Goal: Task Accomplishment & Management: Use online tool/utility

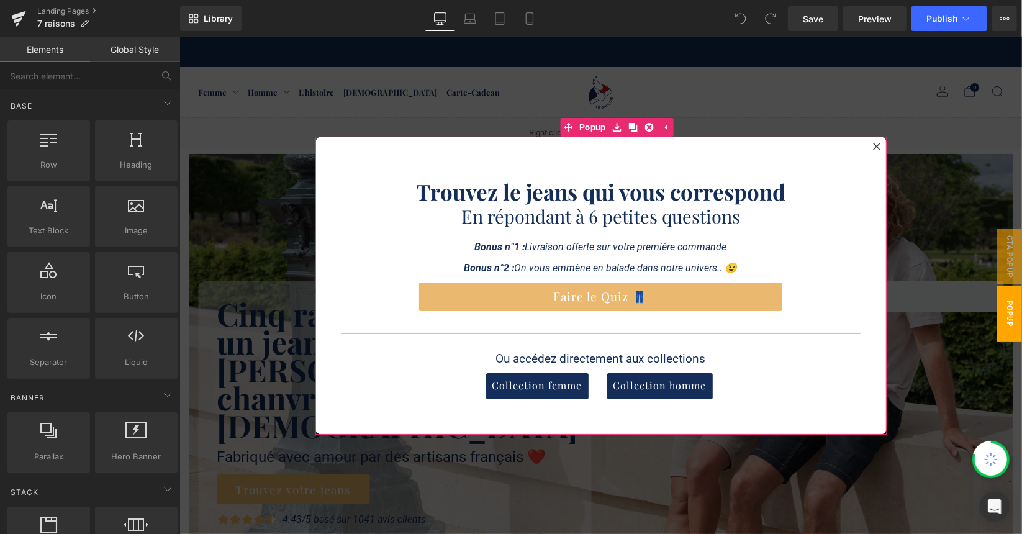
click at [872, 147] on icon at bounding box center [875, 145] width 7 height 7
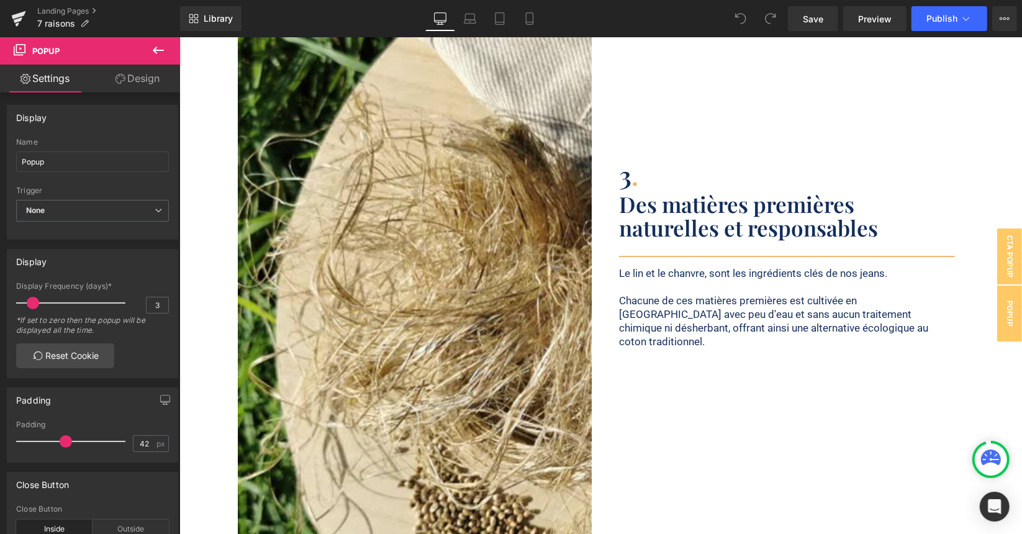
scroll to position [2732, 0]
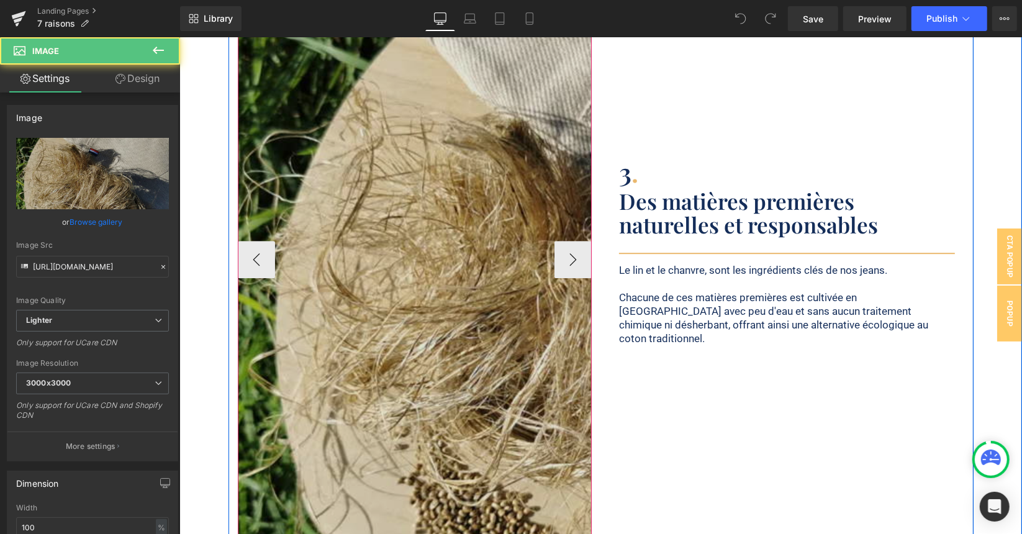
click at [530, 196] on img at bounding box center [609, 259] width 745 height 994
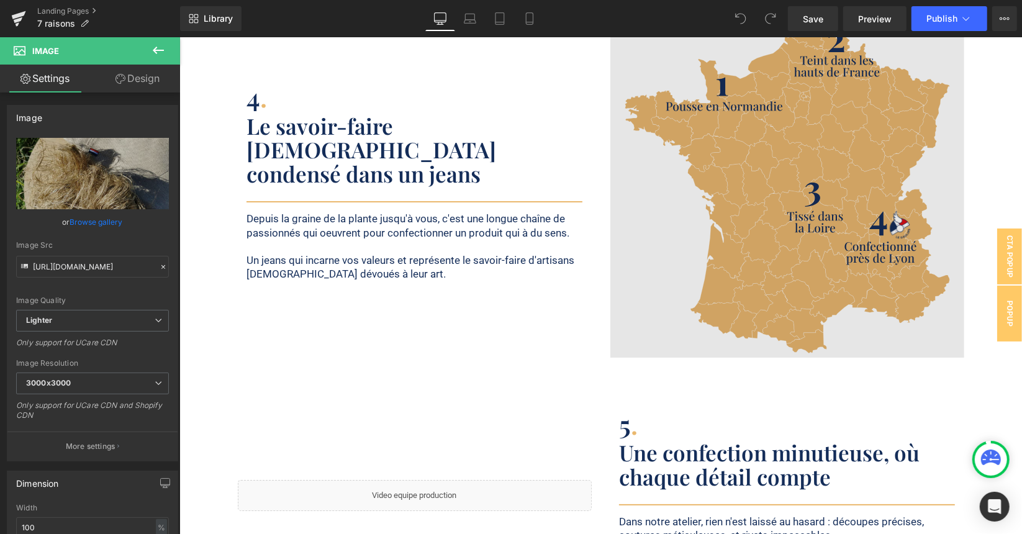
scroll to position [3539, 0]
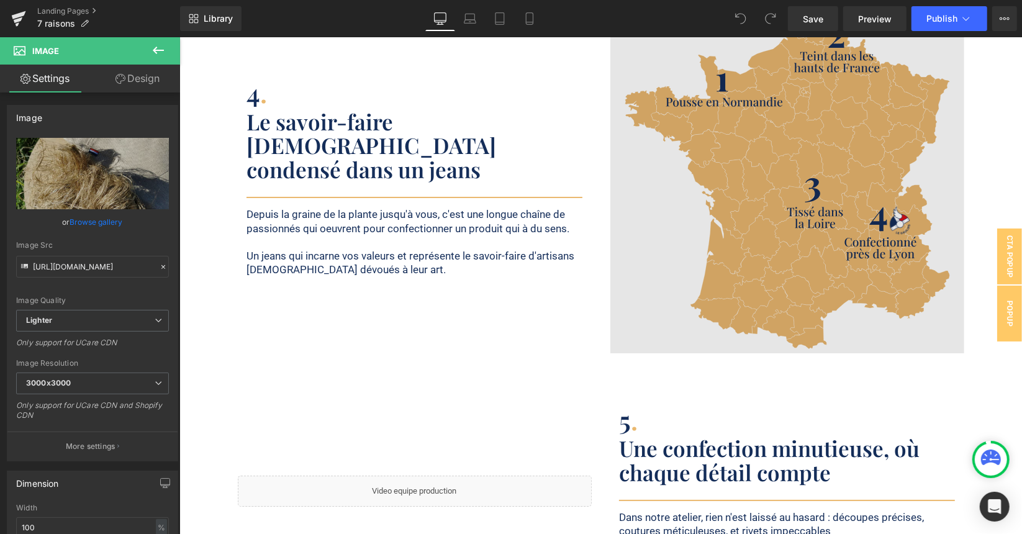
click at [748, 158] on img at bounding box center [787, 176] width 354 height 354
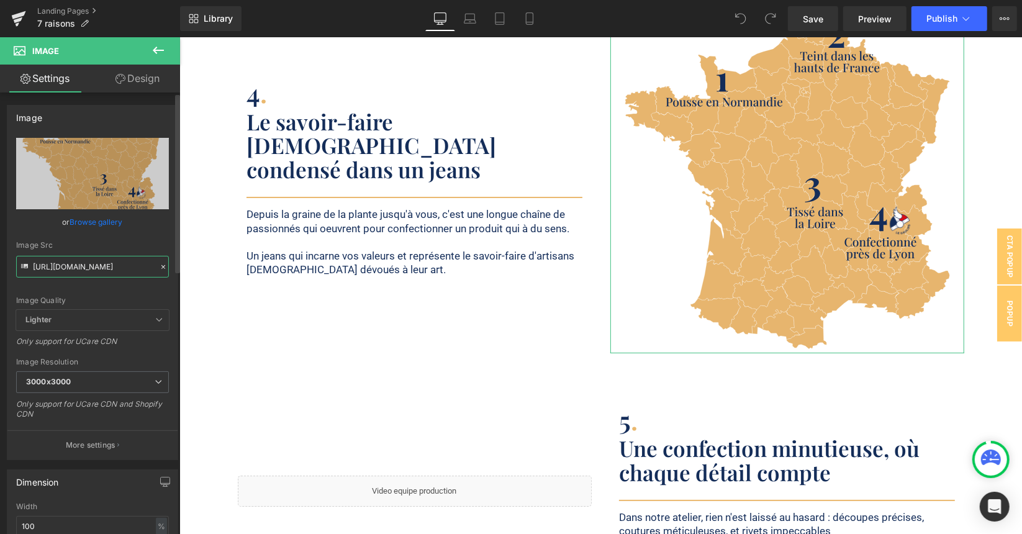
click at [99, 260] on input "https://ucarecdn.com/d2022ce3-095a-42ff-85e0-dea057fc4a7d/France%20Gaulois.svg" at bounding box center [92, 267] width 153 height 22
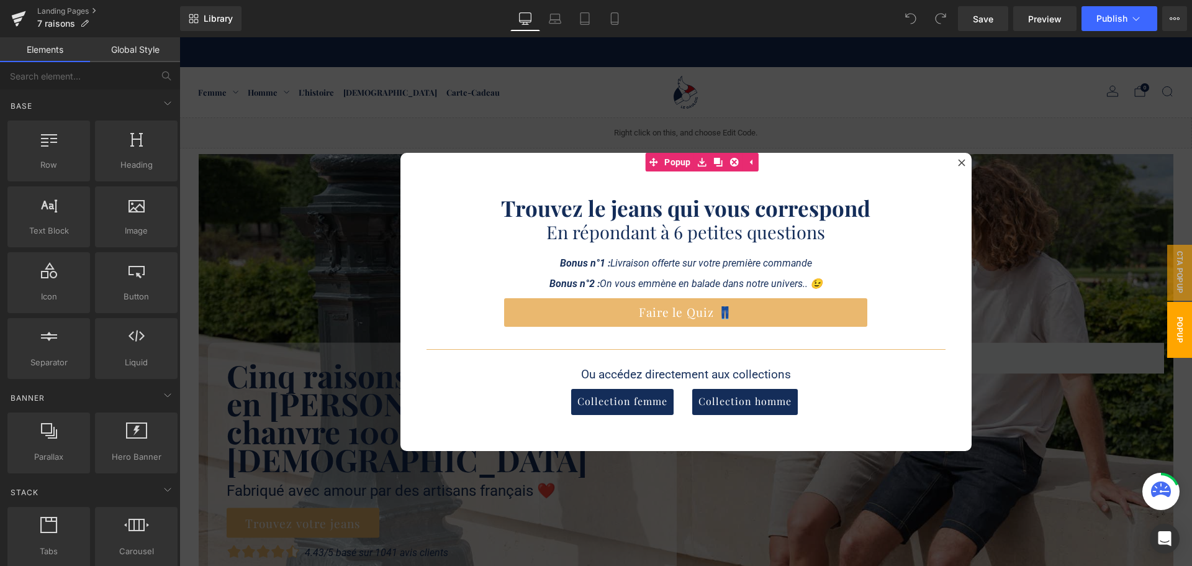
click at [1013, 207] on div at bounding box center [685, 301] width 1013 height 528
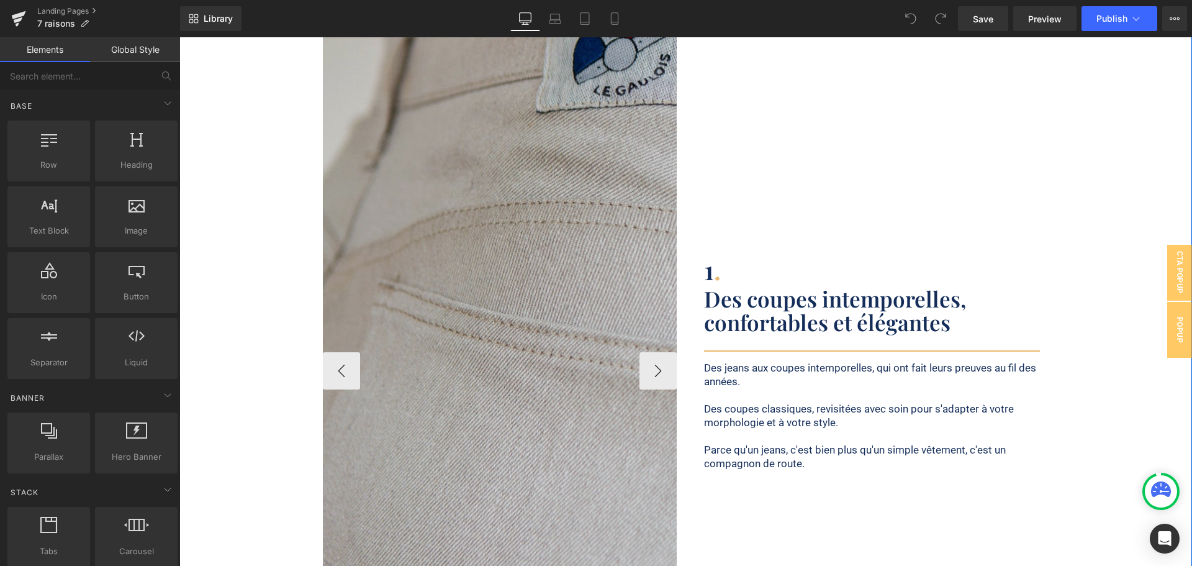
scroll to position [1304, 0]
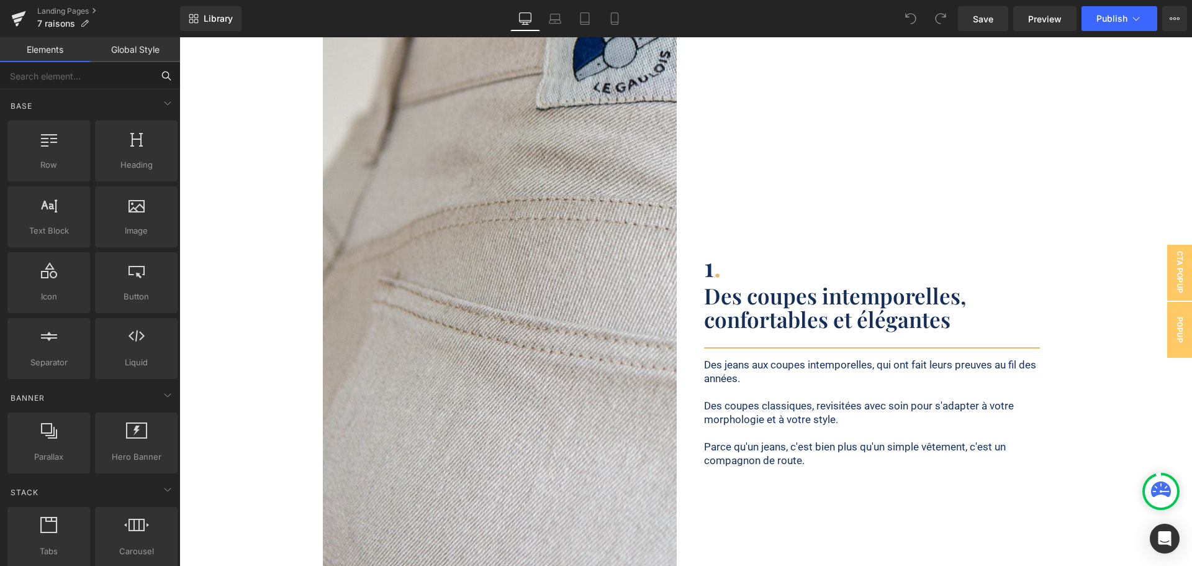
click at [64, 83] on input "text" at bounding box center [76, 75] width 153 height 27
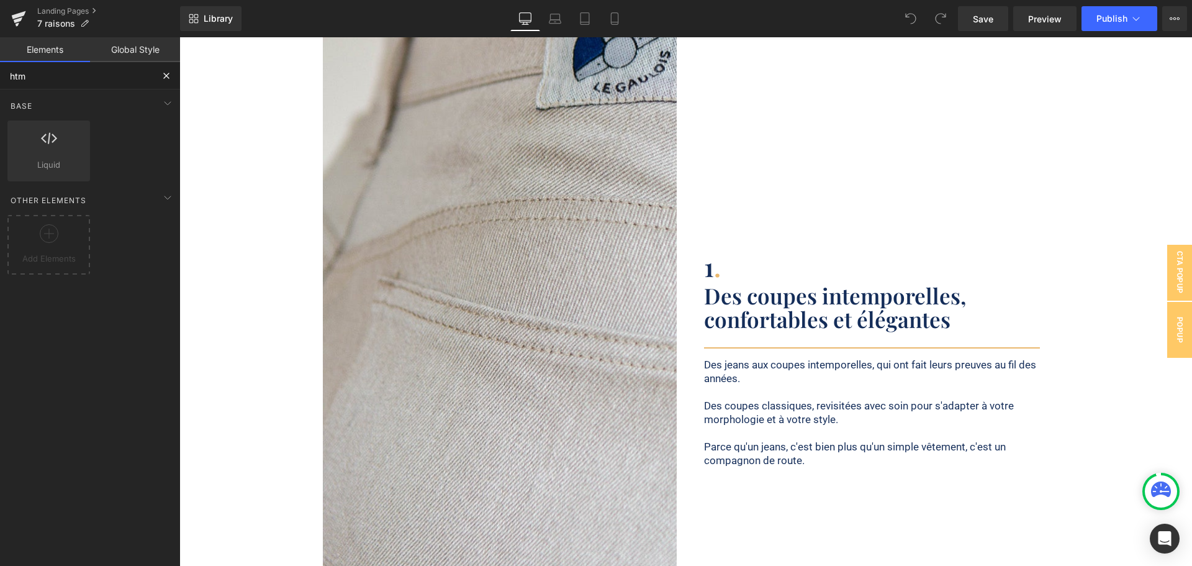
type input "html"
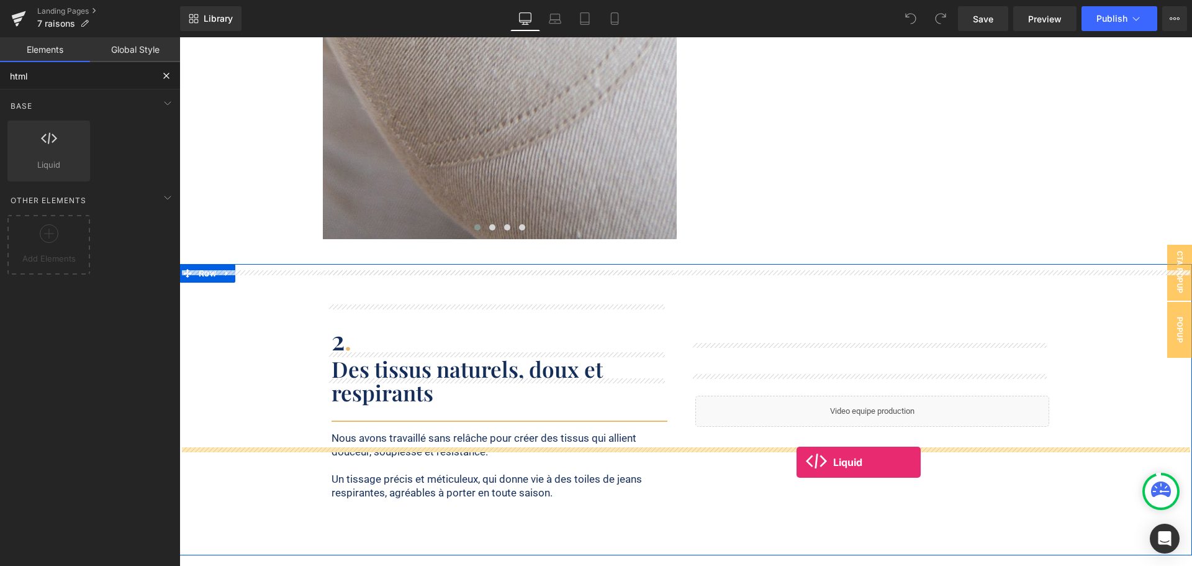
scroll to position [1987, 0]
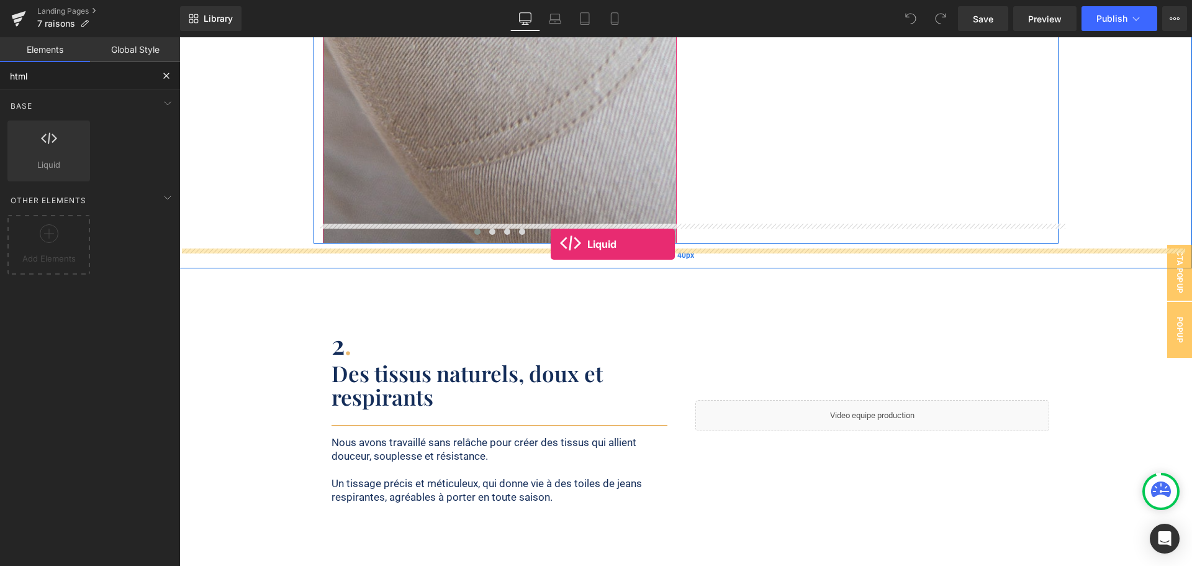
drag, startPoint x: 235, startPoint y: 184, endPoint x: 551, endPoint y: 244, distance: 321.0
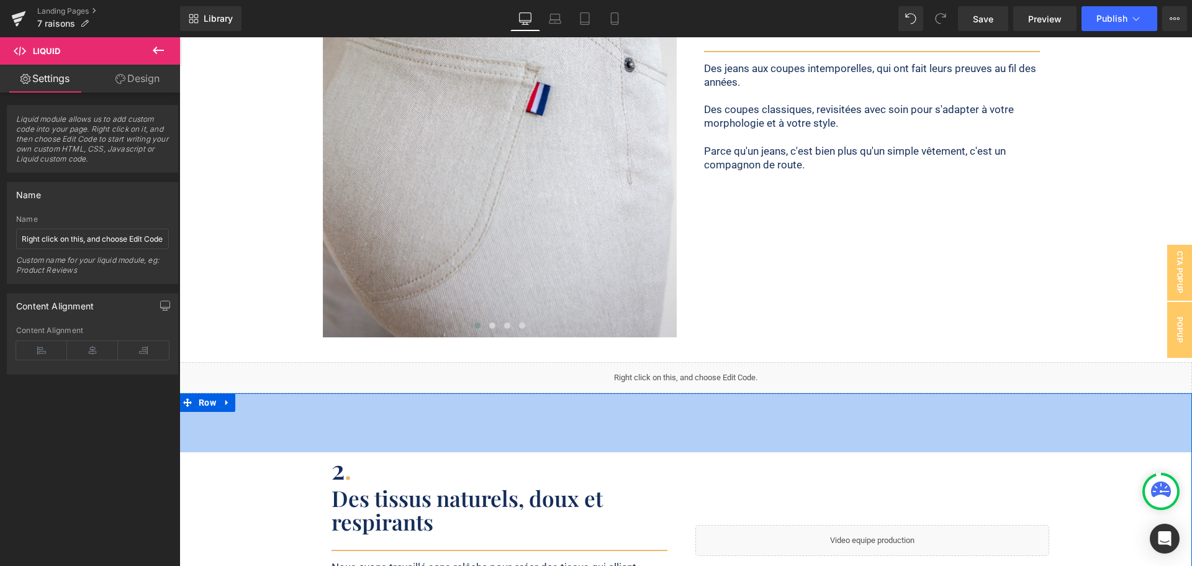
scroll to position [1304, 0]
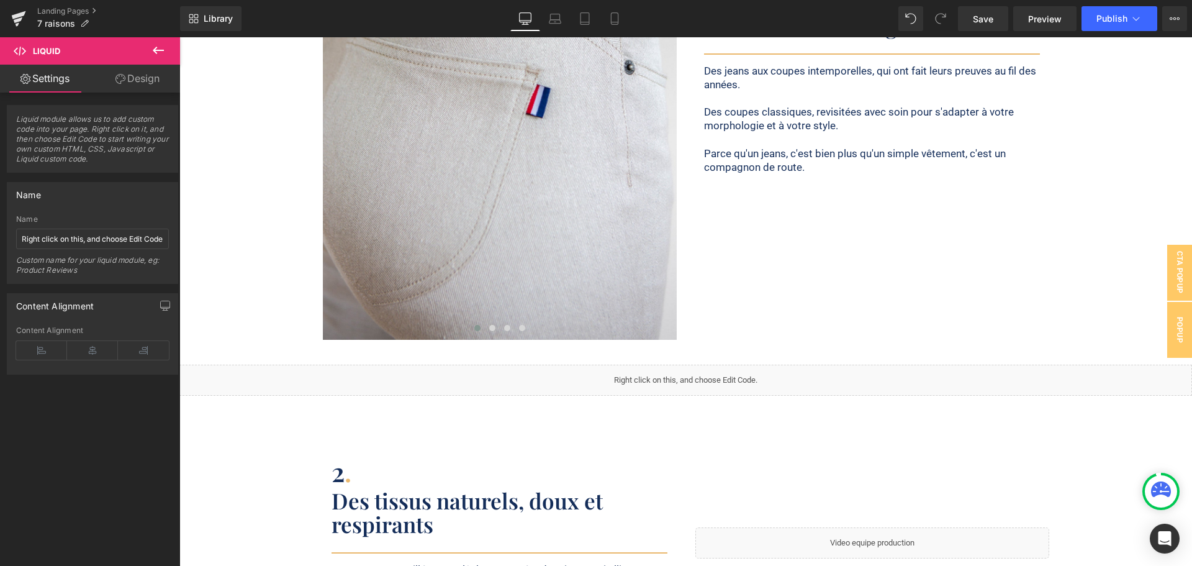
click at [160, 45] on icon at bounding box center [158, 50] width 15 height 15
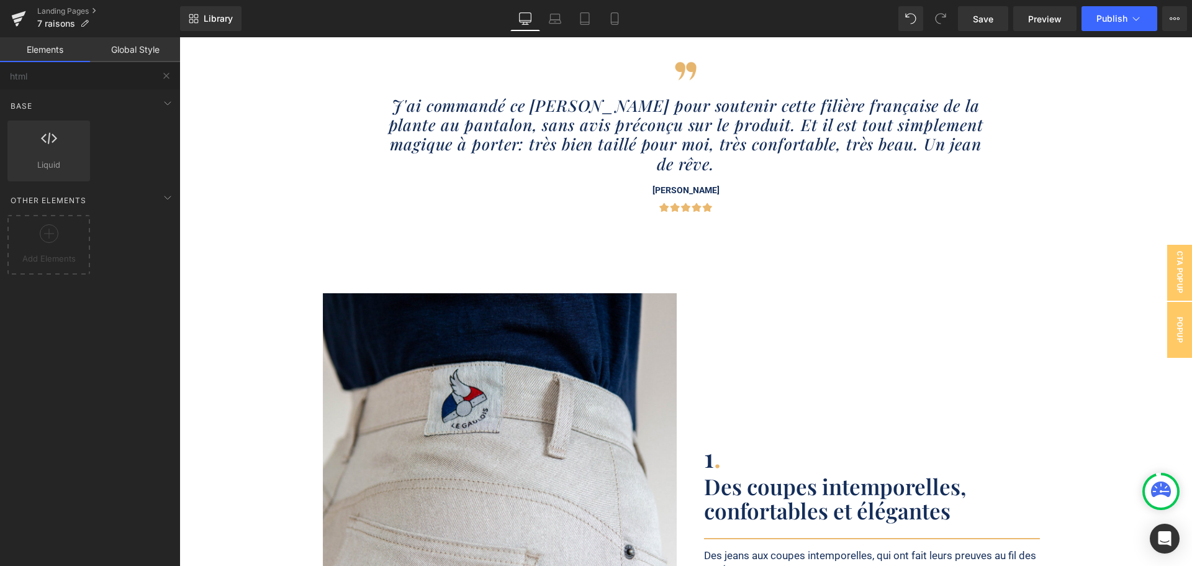
scroll to position [869, 0]
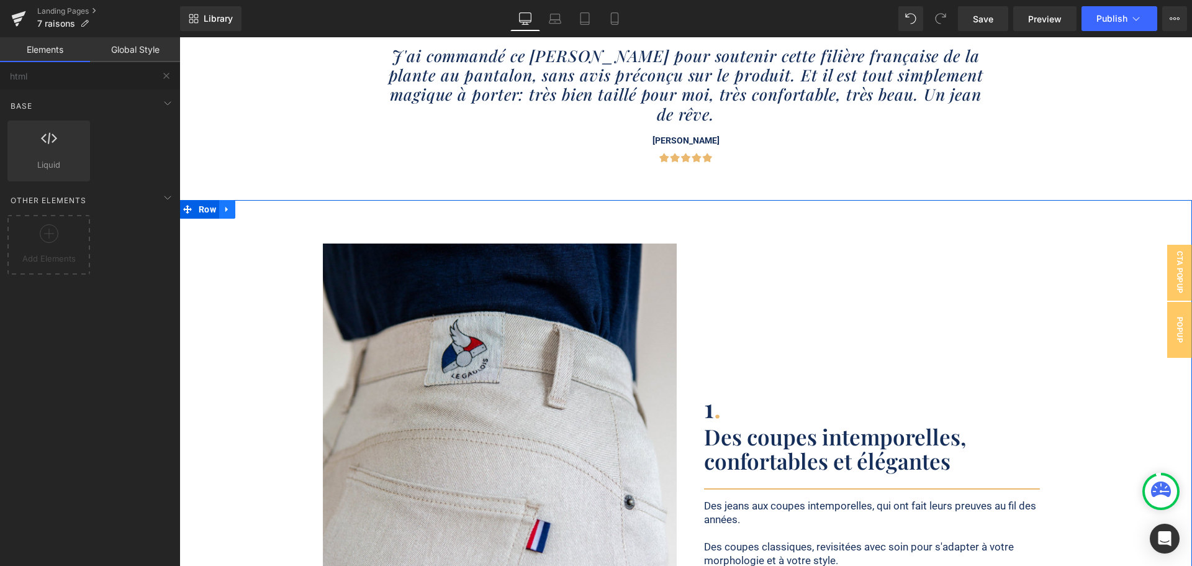
click at [227, 205] on icon at bounding box center [227, 209] width 9 height 9
click at [239, 205] on icon at bounding box center [243, 209] width 9 height 9
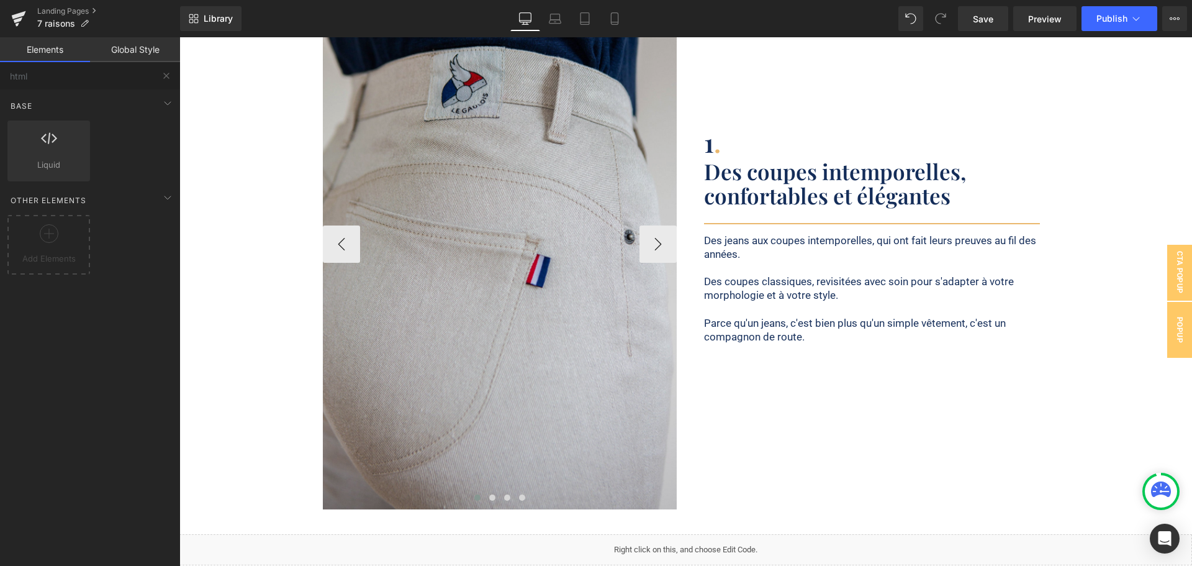
scroll to position [1873, 0]
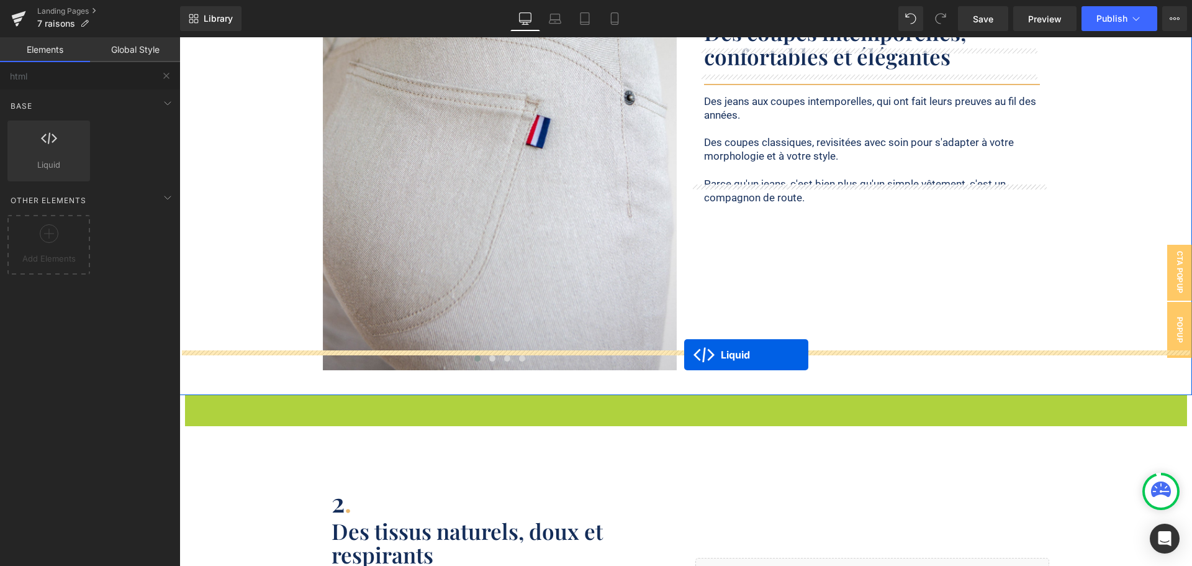
drag, startPoint x: 669, startPoint y: 382, endPoint x: 684, endPoint y: 355, distance: 31.4
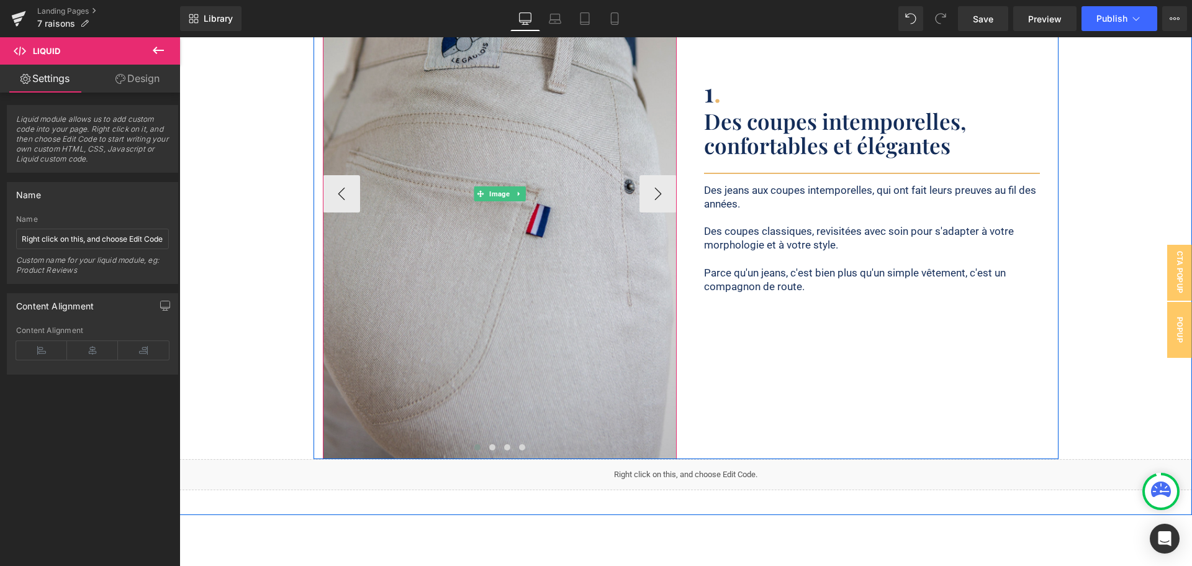
scroll to position [1624, 0]
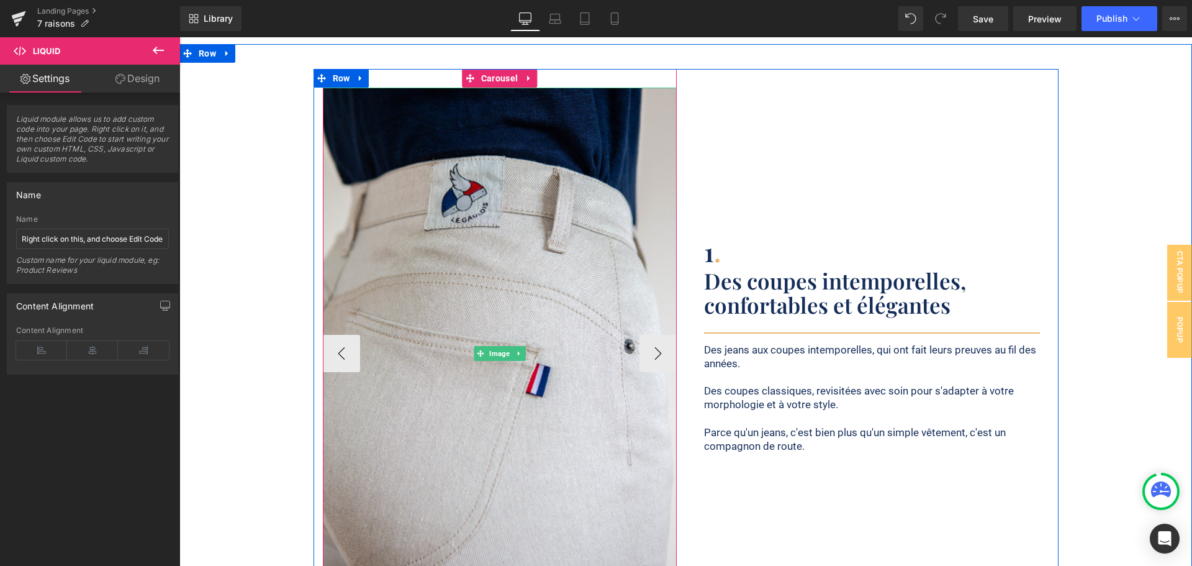
click at [514, 346] on link at bounding box center [518, 353] width 13 height 15
click at [522, 350] on icon at bounding box center [525, 353] width 7 height 7
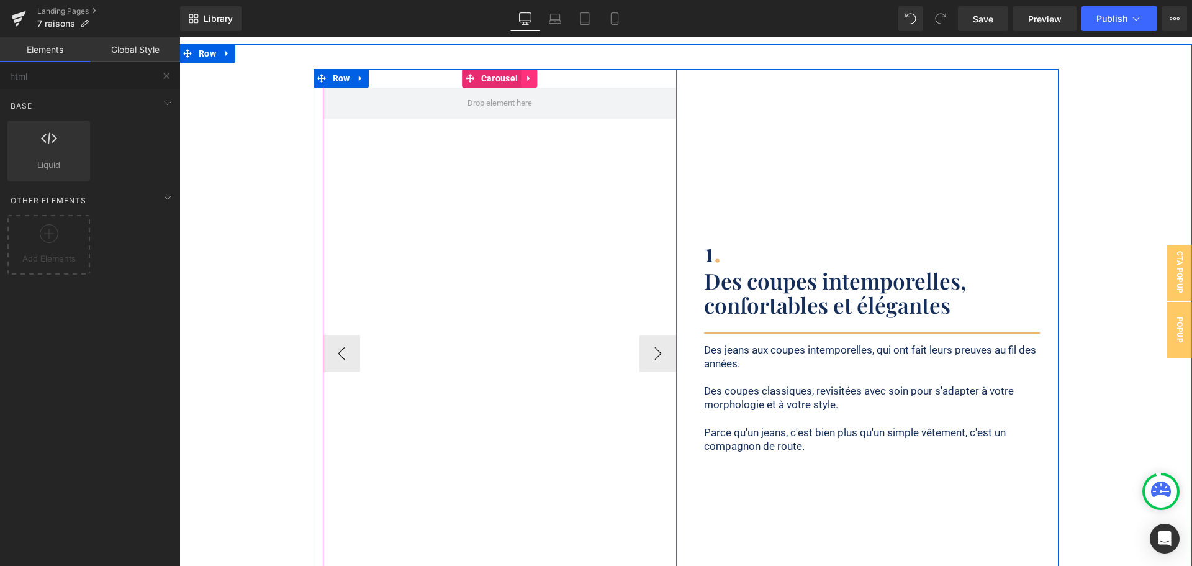
click at [525, 74] on icon at bounding box center [529, 78] width 9 height 9
click at [533, 74] on icon at bounding box center [537, 78] width 9 height 9
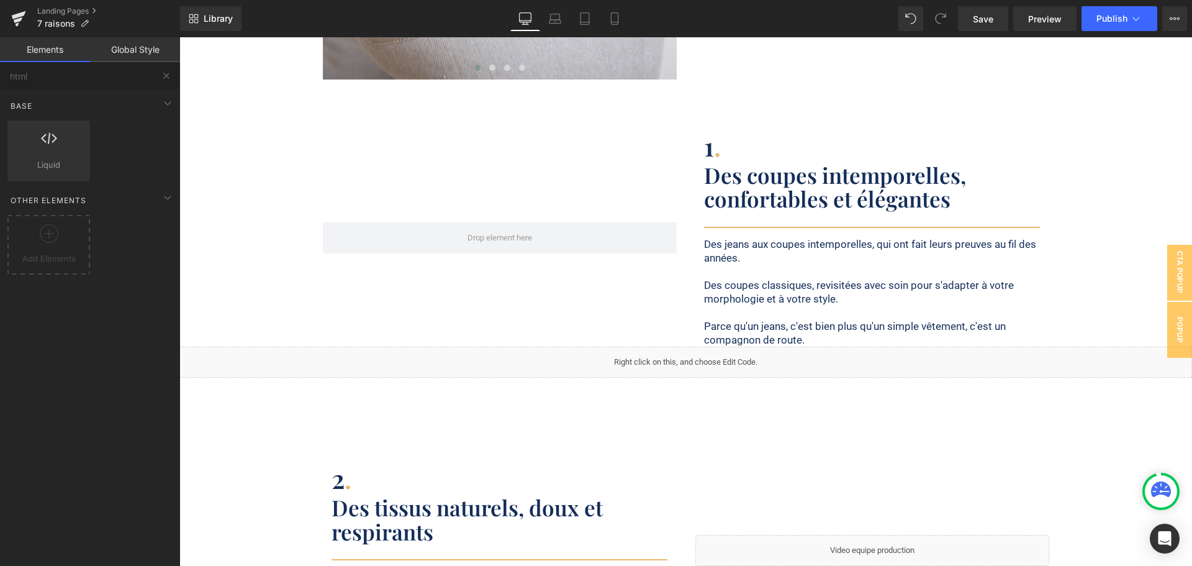
scroll to position [1562, 0]
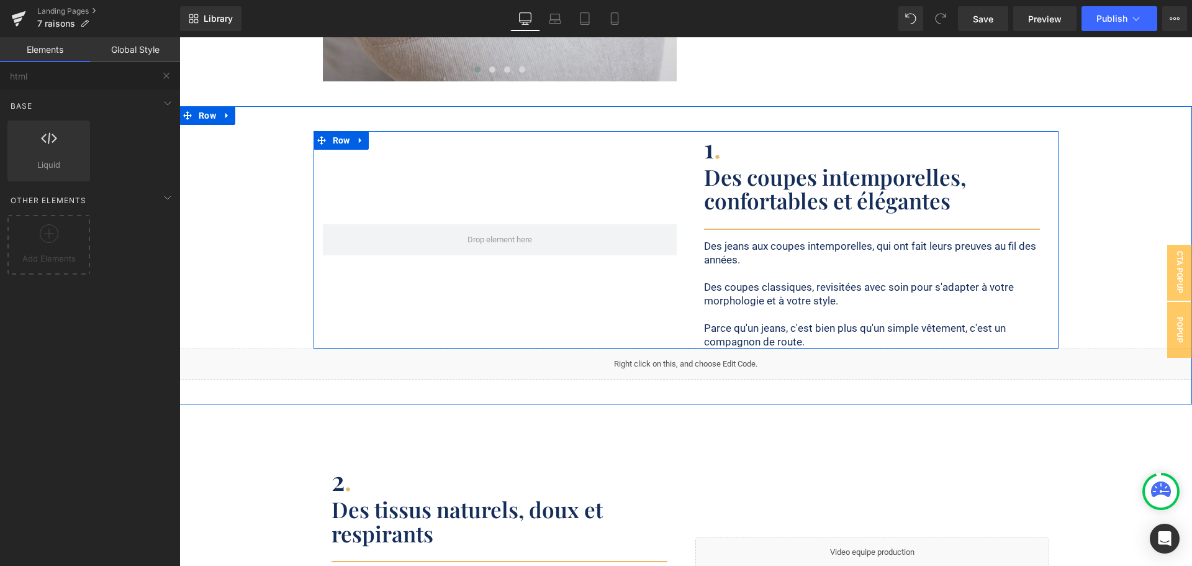
click at [669, 152] on div at bounding box center [500, 239] width 373 height 217
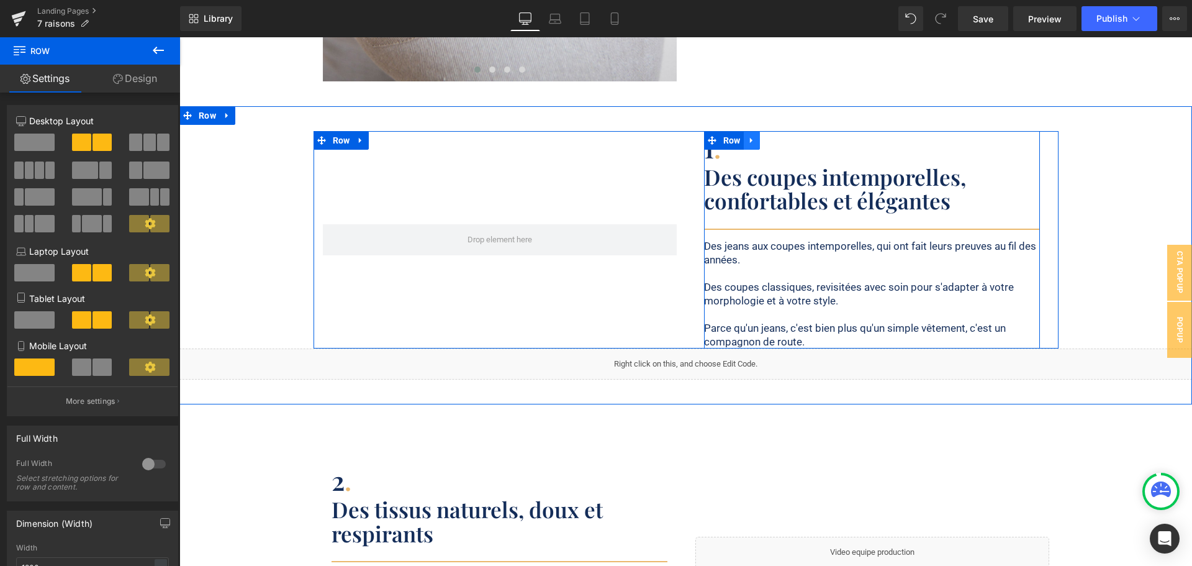
click at [748, 136] on icon at bounding box center [752, 140] width 9 height 9
click at [780, 136] on icon at bounding box center [784, 140] width 9 height 9
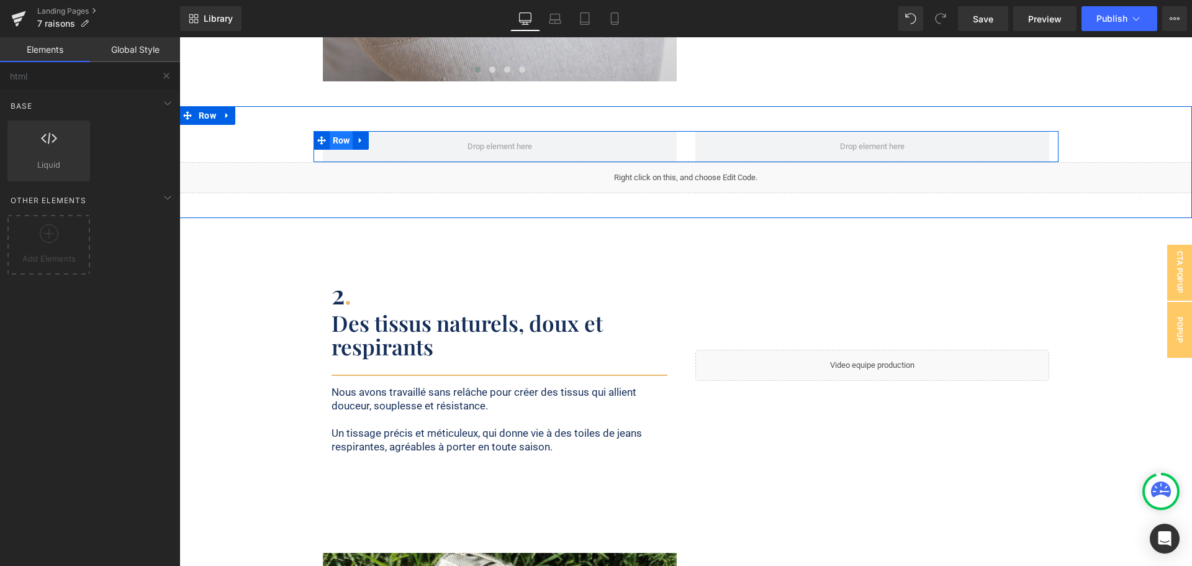
click at [333, 131] on span "Row" at bounding box center [342, 140] width 24 height 19
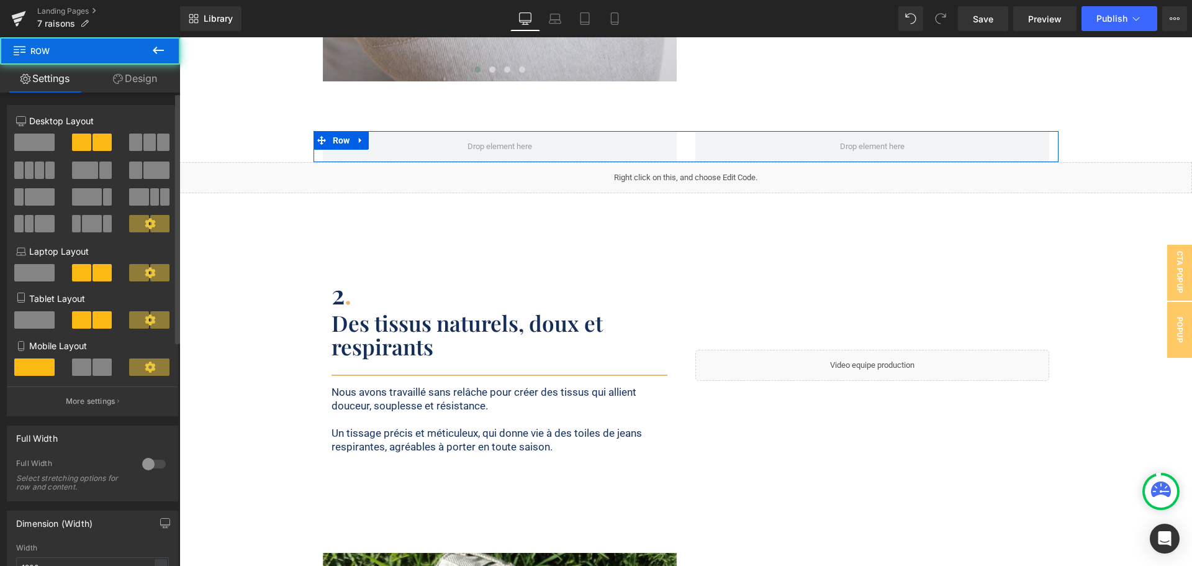
click at [38, 140] on span at bounding box center [34, 142] width 40 height 17
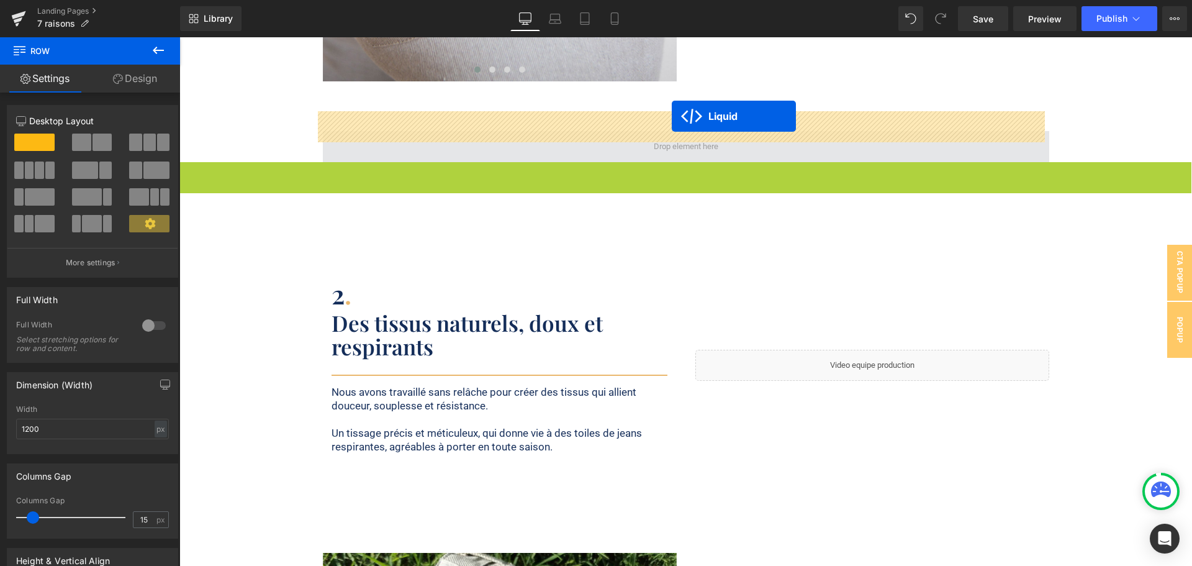
drag, startPoint x: 673, startPoint y: 146, endPoint x: 672, endPoint y: 116, distance: 29.8
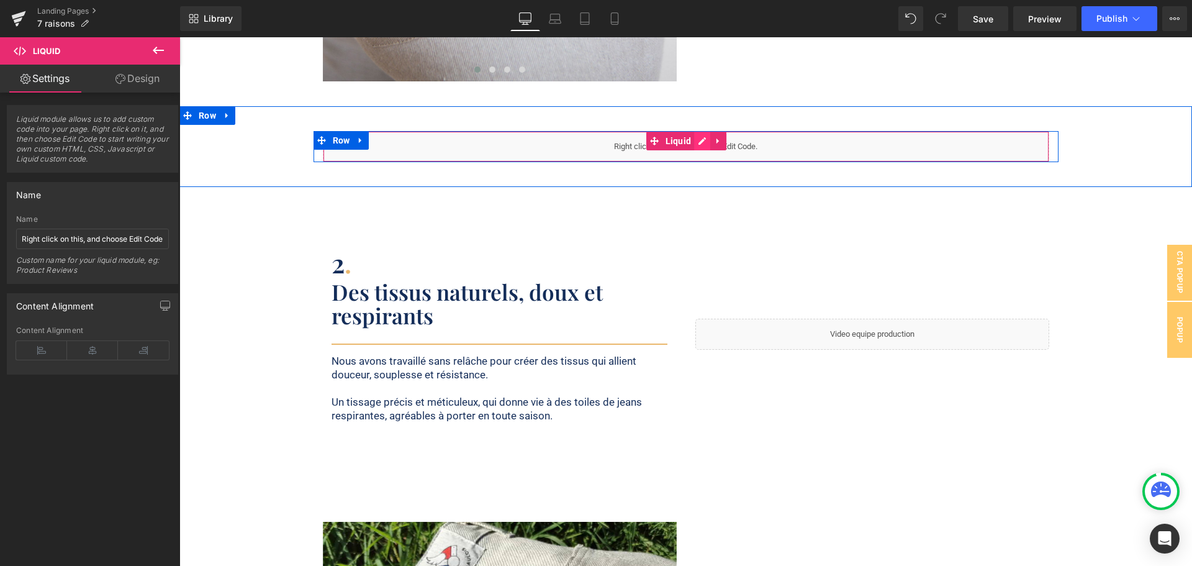
click at [697, 131] on div "Liquid" at bounding box center [686, 146] width 727 height 31
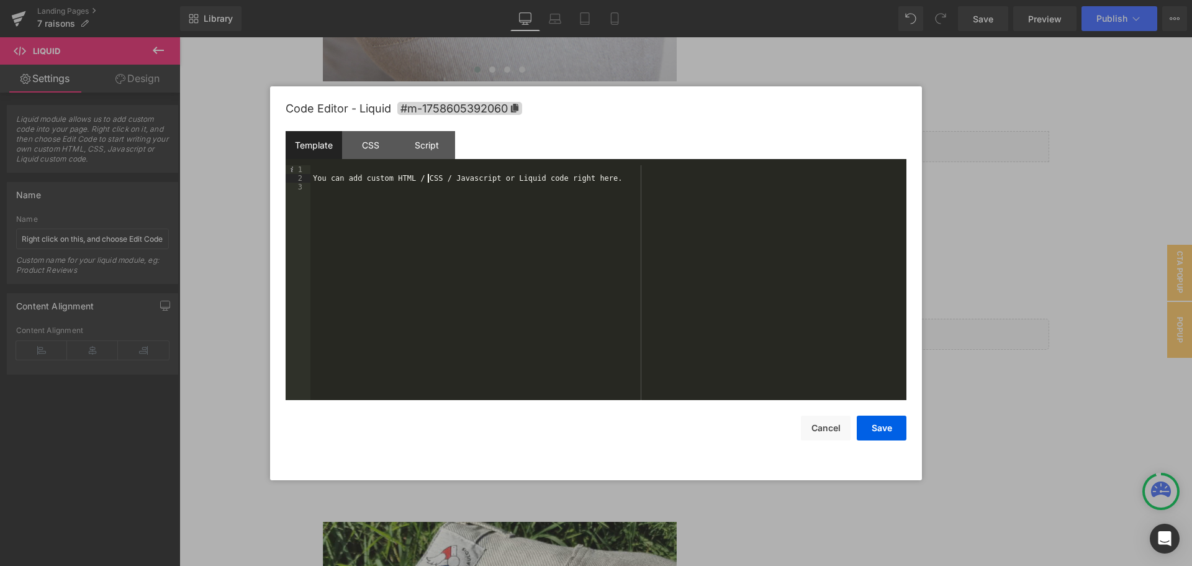
click at [427, 179] on div "You can add custom HTML / CSS / Javascript or Liquid code right here." at bounding box center [608, 291] width 596 height 252
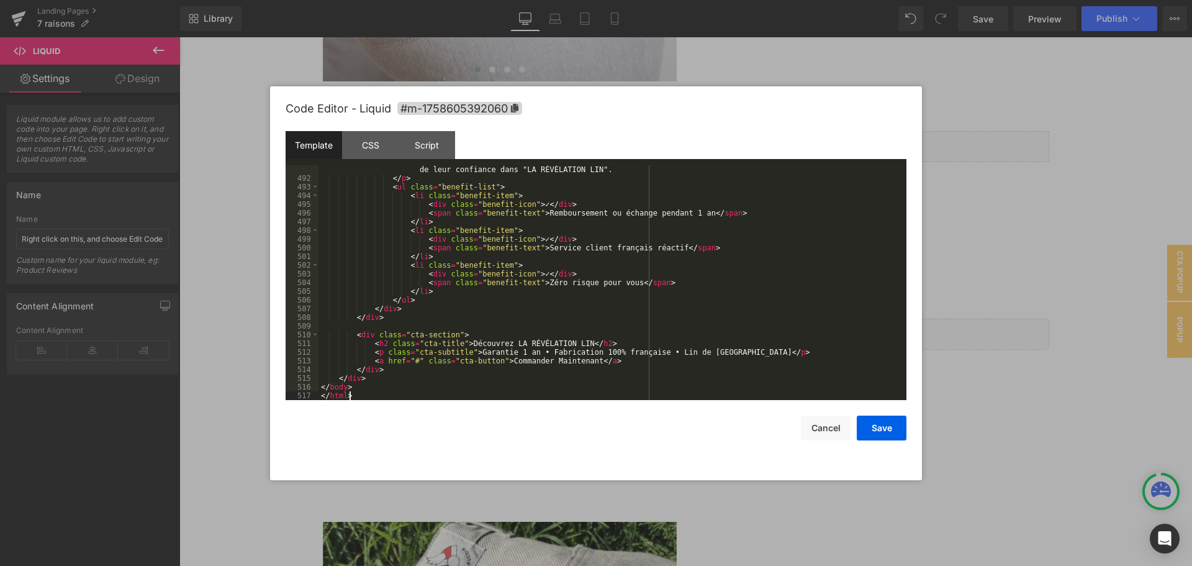
scroll to position [4355, 0]
click at [876, 428] on button "Save" at bounding box center [882, 427] width 50 height 25
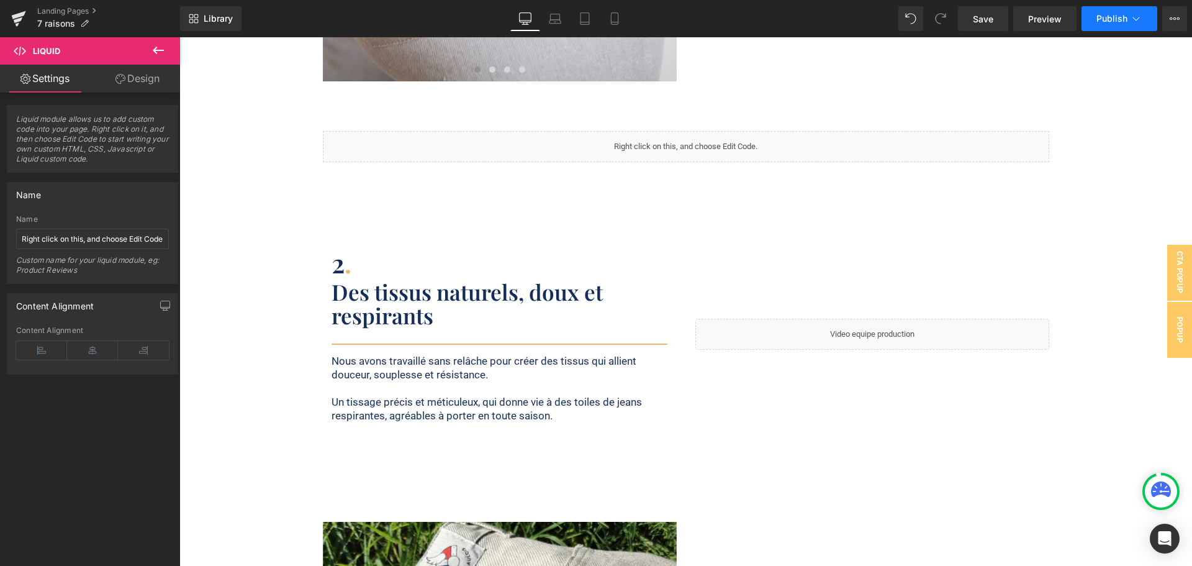
click at [1103, 24] on button "Publish" at bounding box center [1120, 18] width 76 height 25
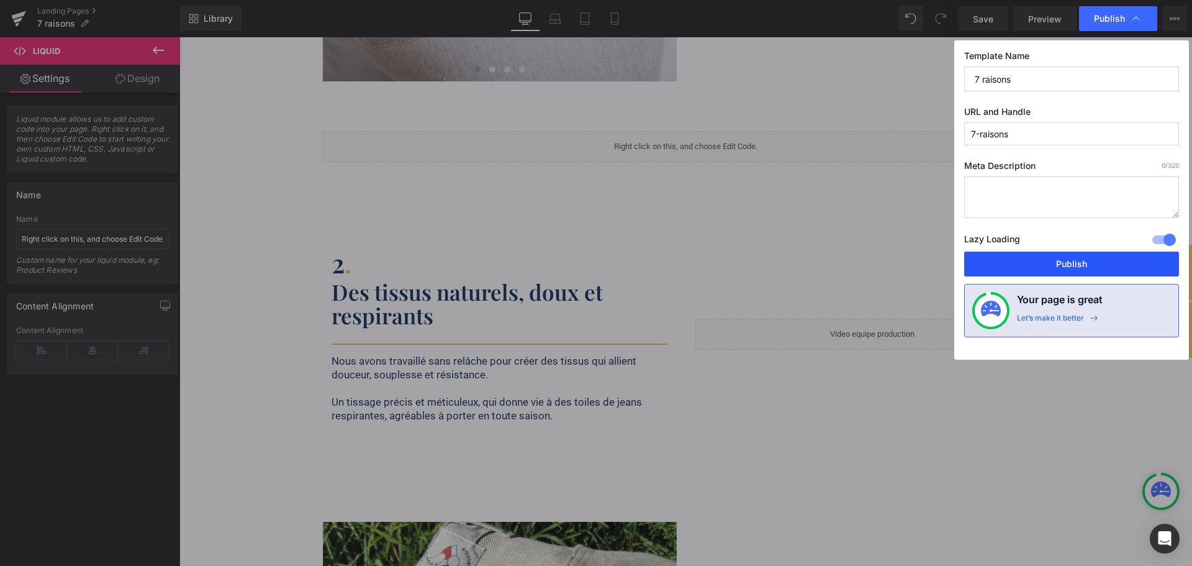
click at [1077, 264] on button "Publish" at bounding box center [1071, 263] width 215 height 25
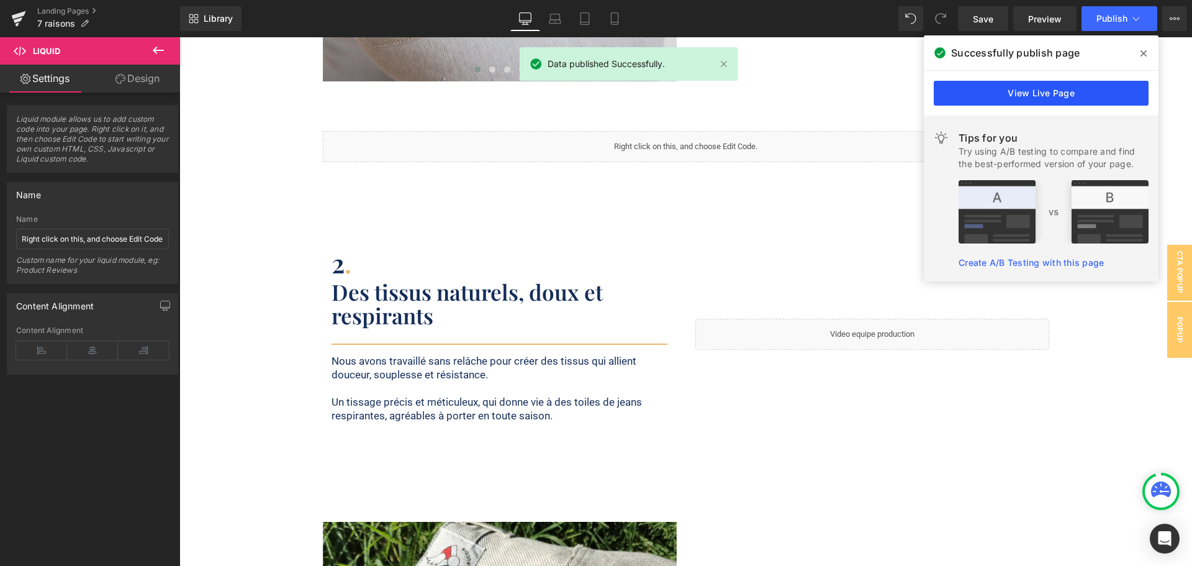
click at [1051, 97] on link "View Live Page" at bounding box center [1041, 93] width 215 height 25
